Goal: Book appointment/travel/reservation

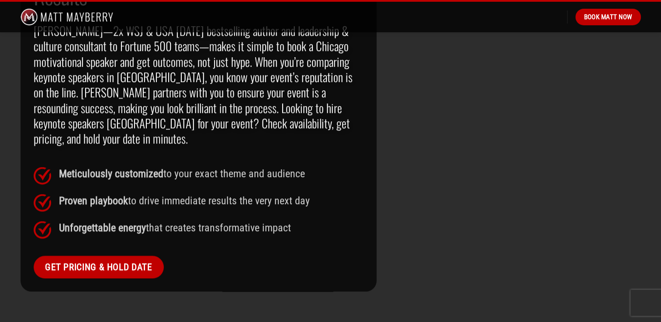
scroll to position [743, 0]
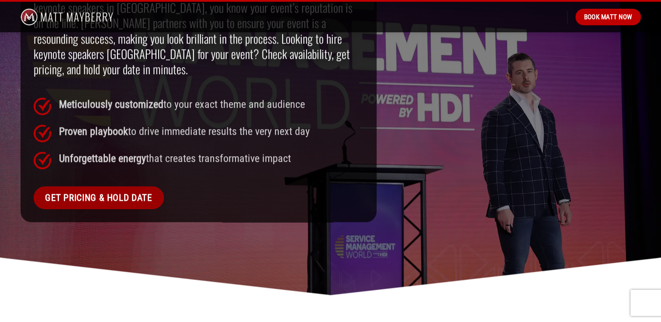
click at [125, 190] on span "Get Pricing & Hold Date" at bounding box center [98, 197] width 107 height 15
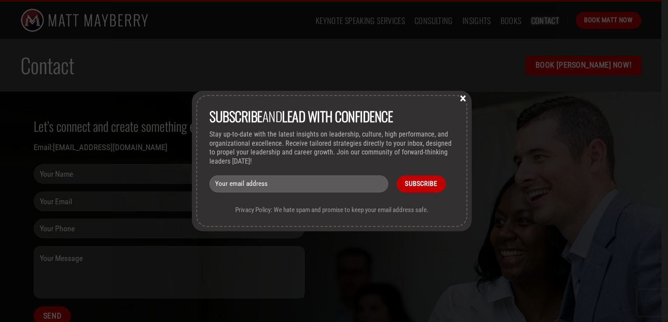
click at [374, 18] on div "Subscribe and lead with Confidence Stay up-to-date with the latest insights on …" at bounding box center [334, 161] width 668 height 322
click at [464, 97] on button "×" at bounding box center [462, 98] width 13 height 8
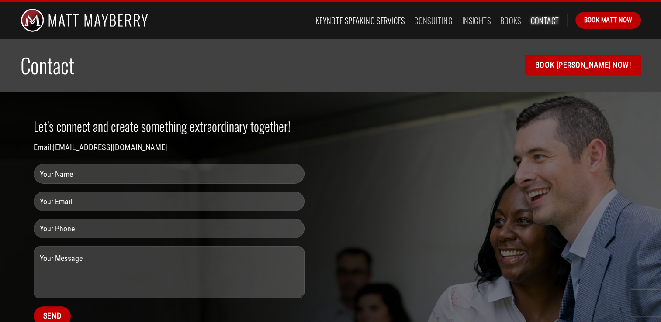
click at [354, 20] on link "Keynote Speaking Services" at bounding box center [359, 21] width 89 height 16
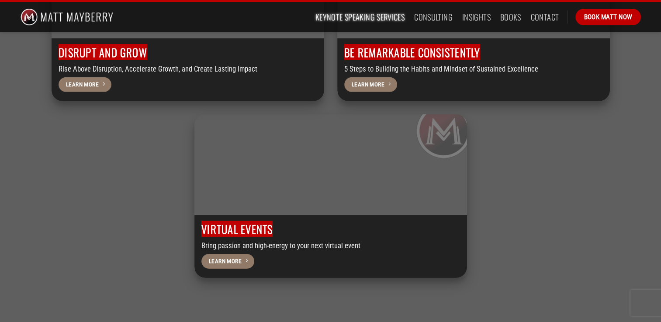
scroll to position [2709, 0]
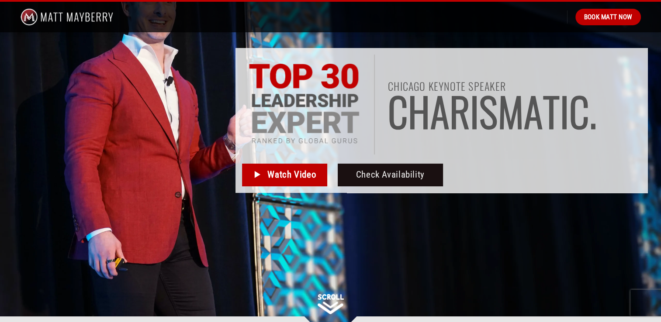
scroll to position [87, 0]
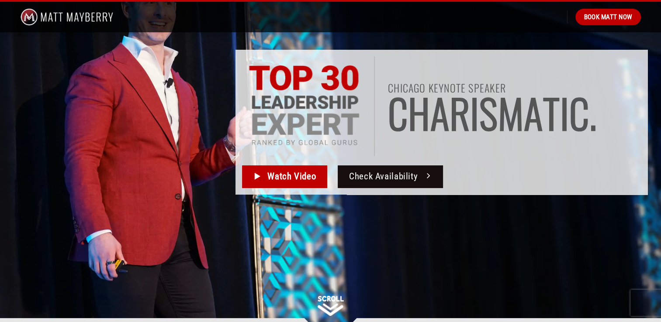
click at [387, 177] on span "Check Availability" at bounding box center [383, 177] width 69 height 14
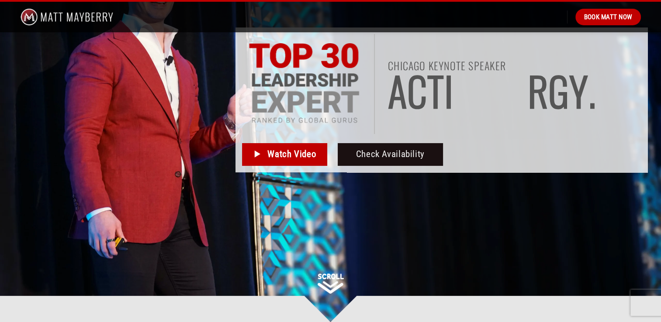
scroll to position [131, 0]
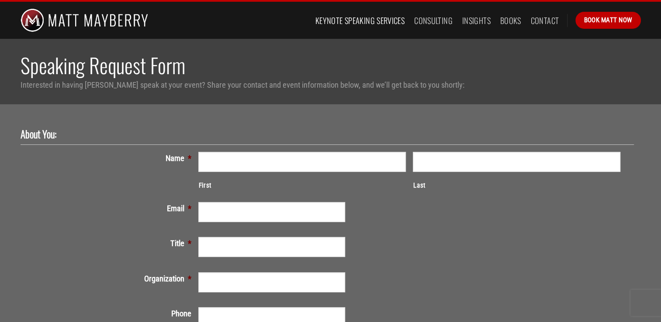
click at [370, 19] on link "Keynote Speaking Services" at bounding box center [359, 21] width 89 height 16
